Goal: Task Accomplishment & Management: Manage account settings

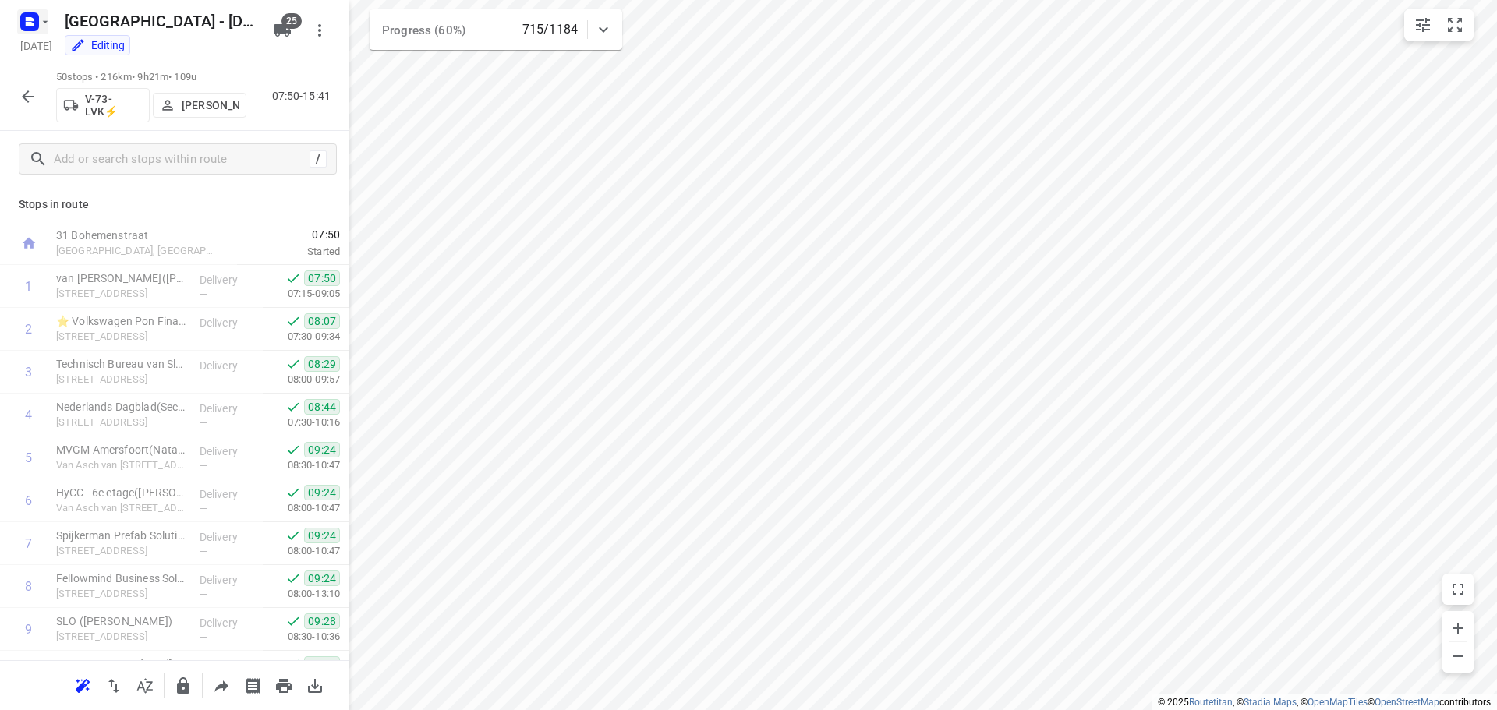
scroll to position [546, 0]
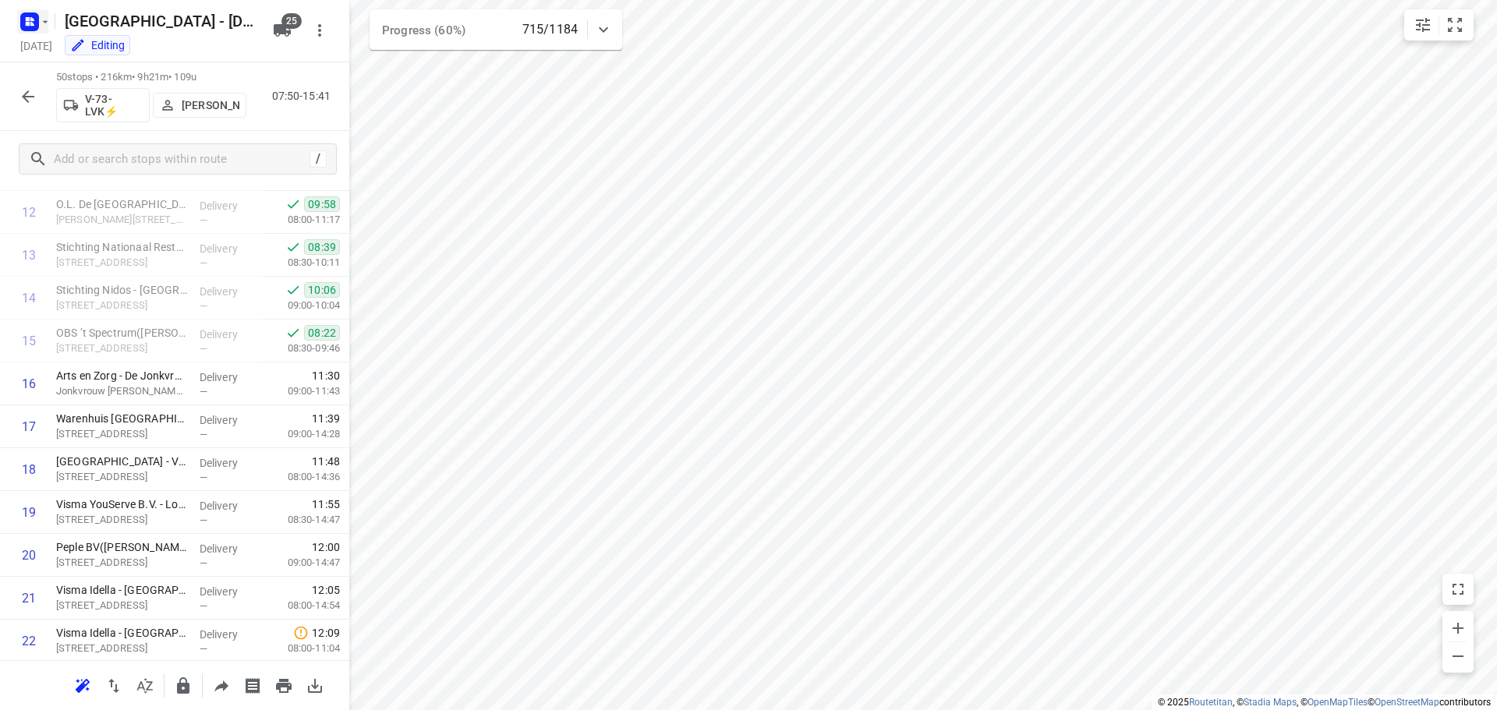
click at [46, 23] on icon "button" at bounding box center [45, 22] width 12 height 12
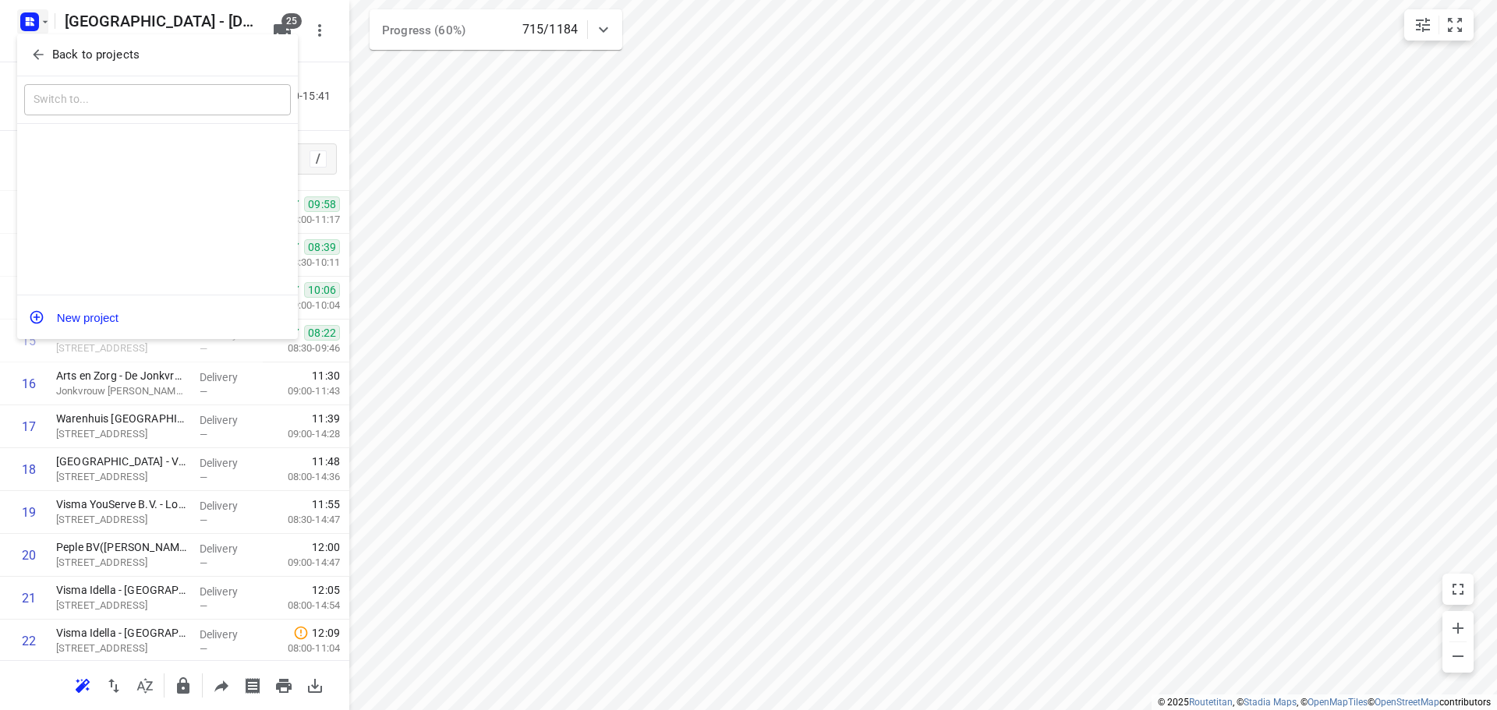
click at [46, 46] on span "Back to projects" at bounding box center [157, 55] width 254 height 18
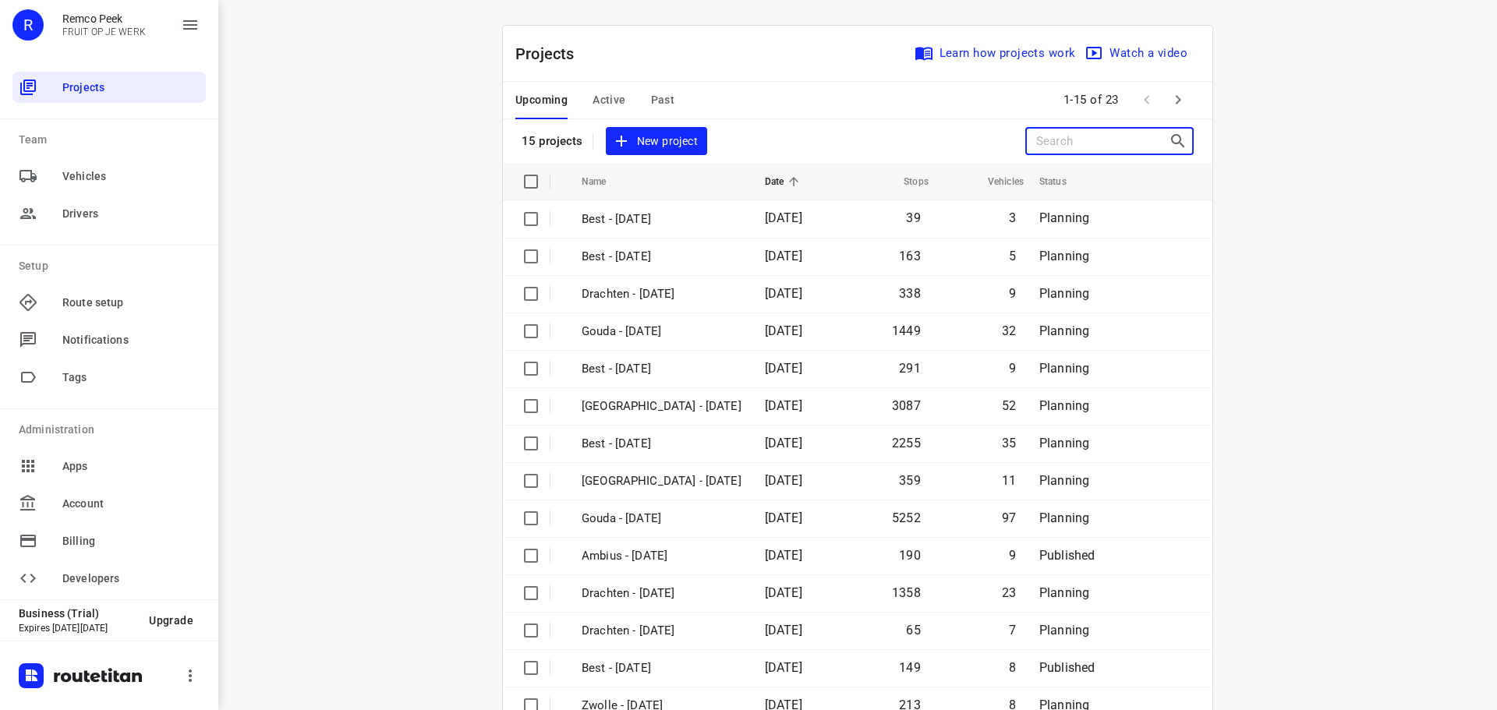
click at [1056, 143] on input "Search projects" at bounding box center [1103, 141] width 133 height 24
click at [659, 97] on span "Past" at bounding box center [663, 99] width 24 height 19
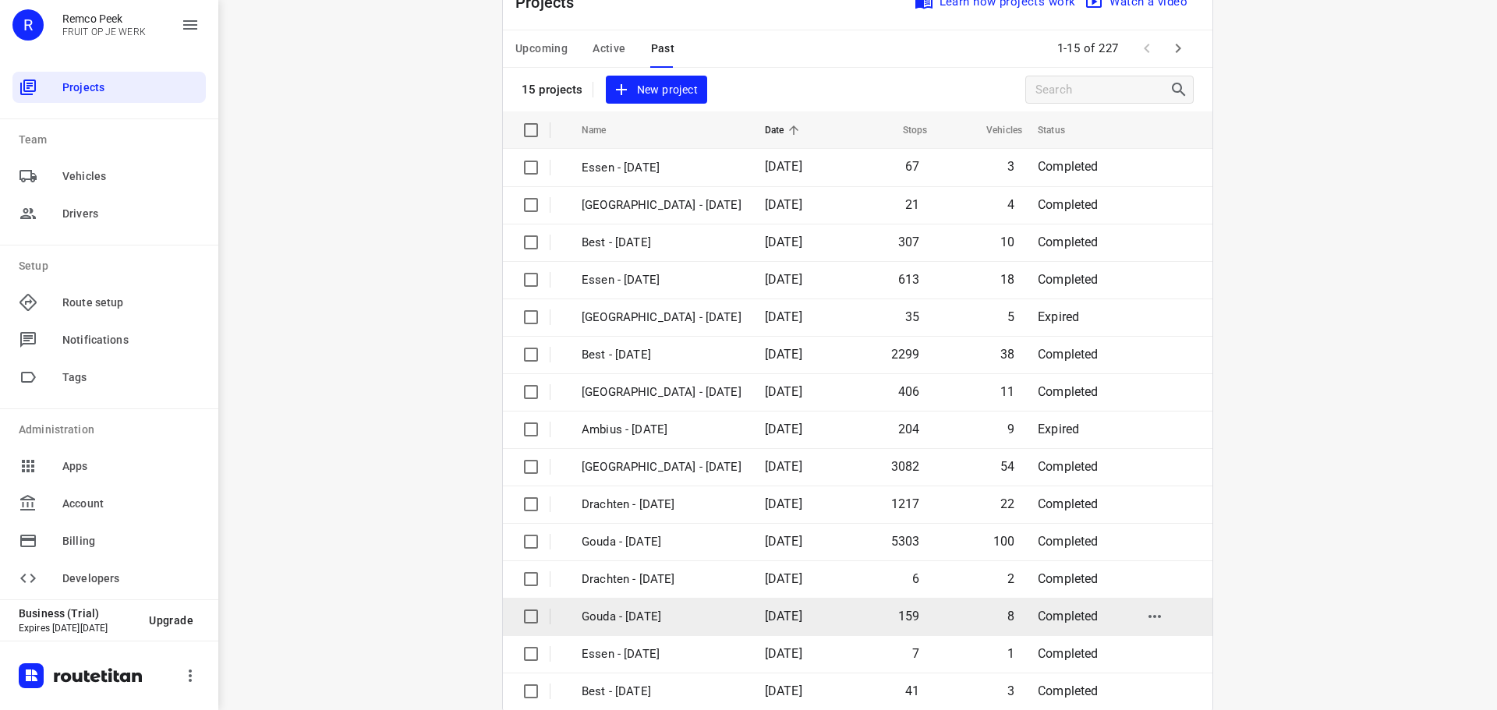
scroll to position [78, 0]
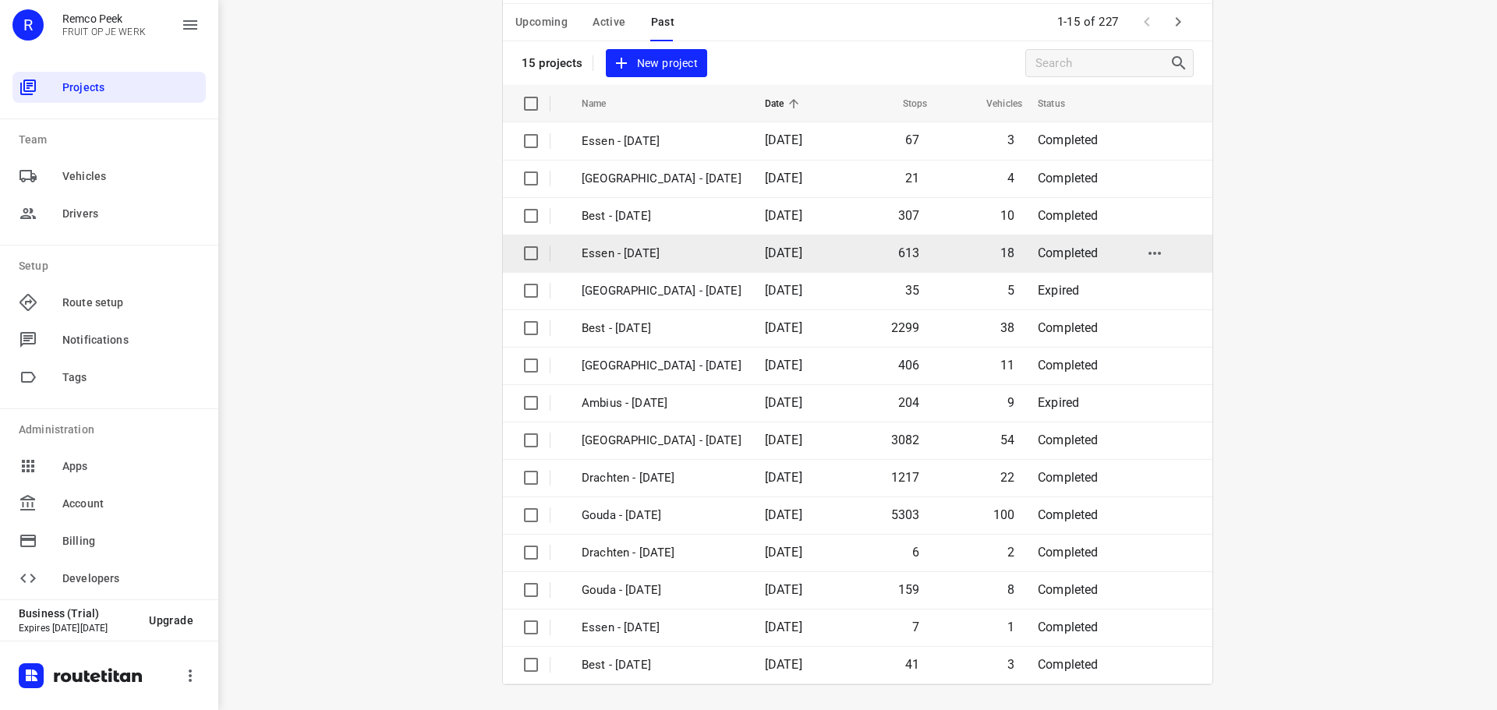
click at [653, 252] on p "Essen - [DATE]" at bounding box center [662, 254] width 160 height 18
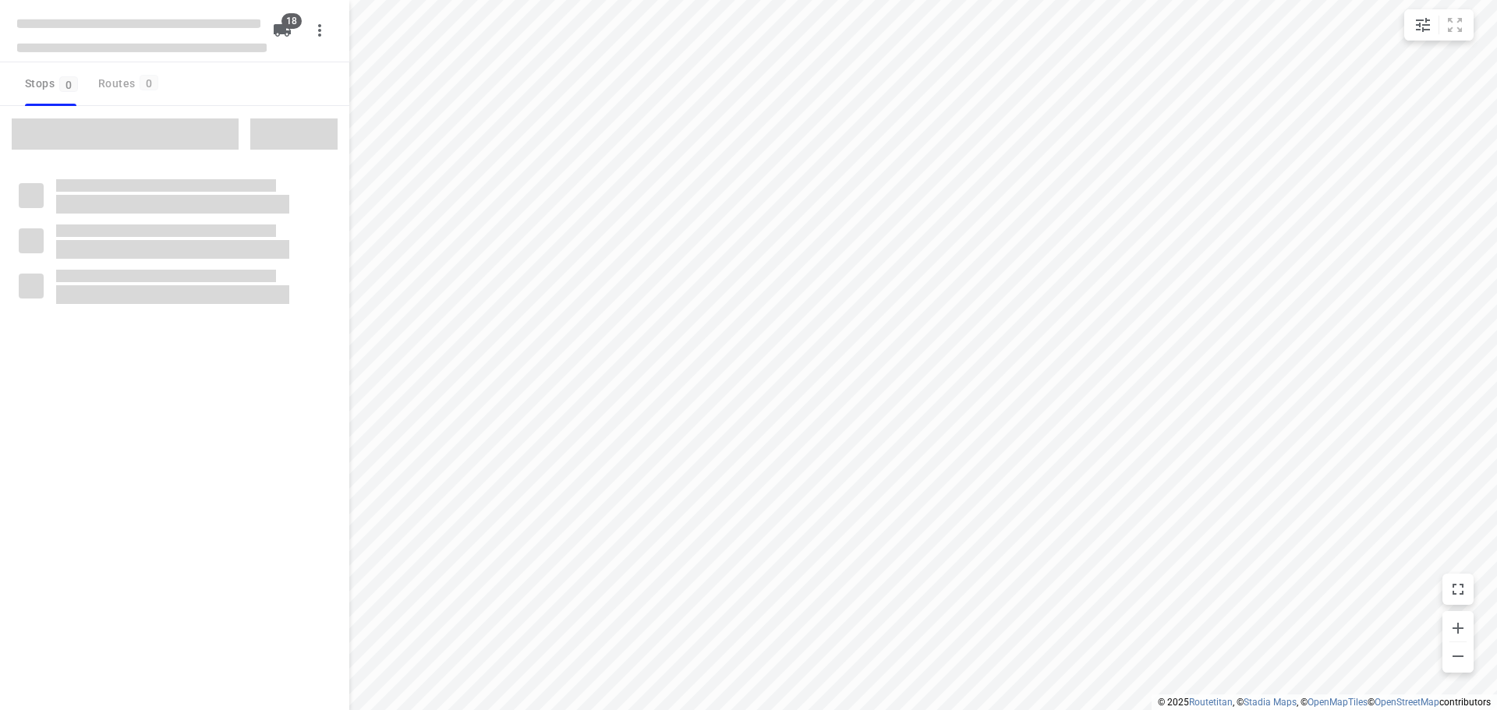
checkbox input "true"
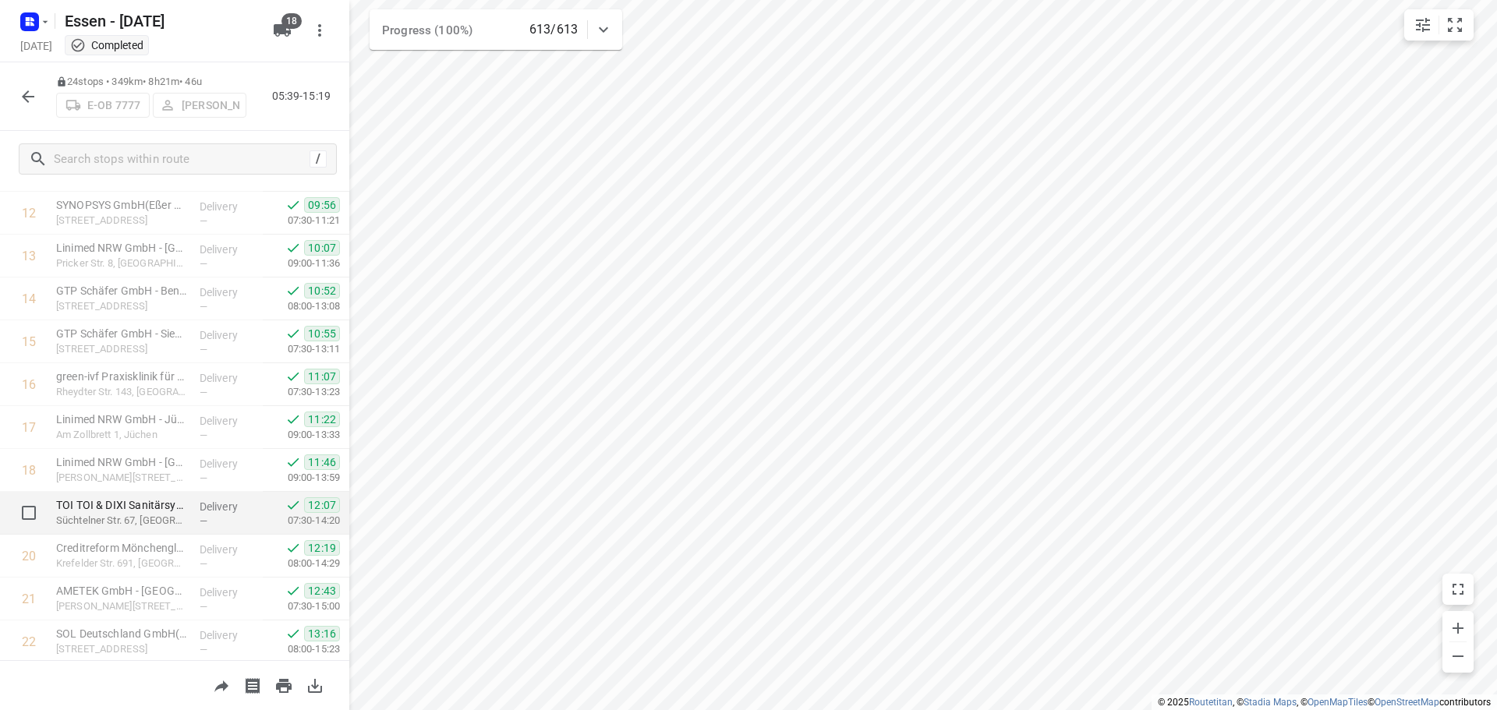
scroll to position [677, 0]
click at [26, 96] on icon "button" at bounding box center [28, 96] width 12 height 12
